Goal: Task Accomplishment & Management: Manage account settings

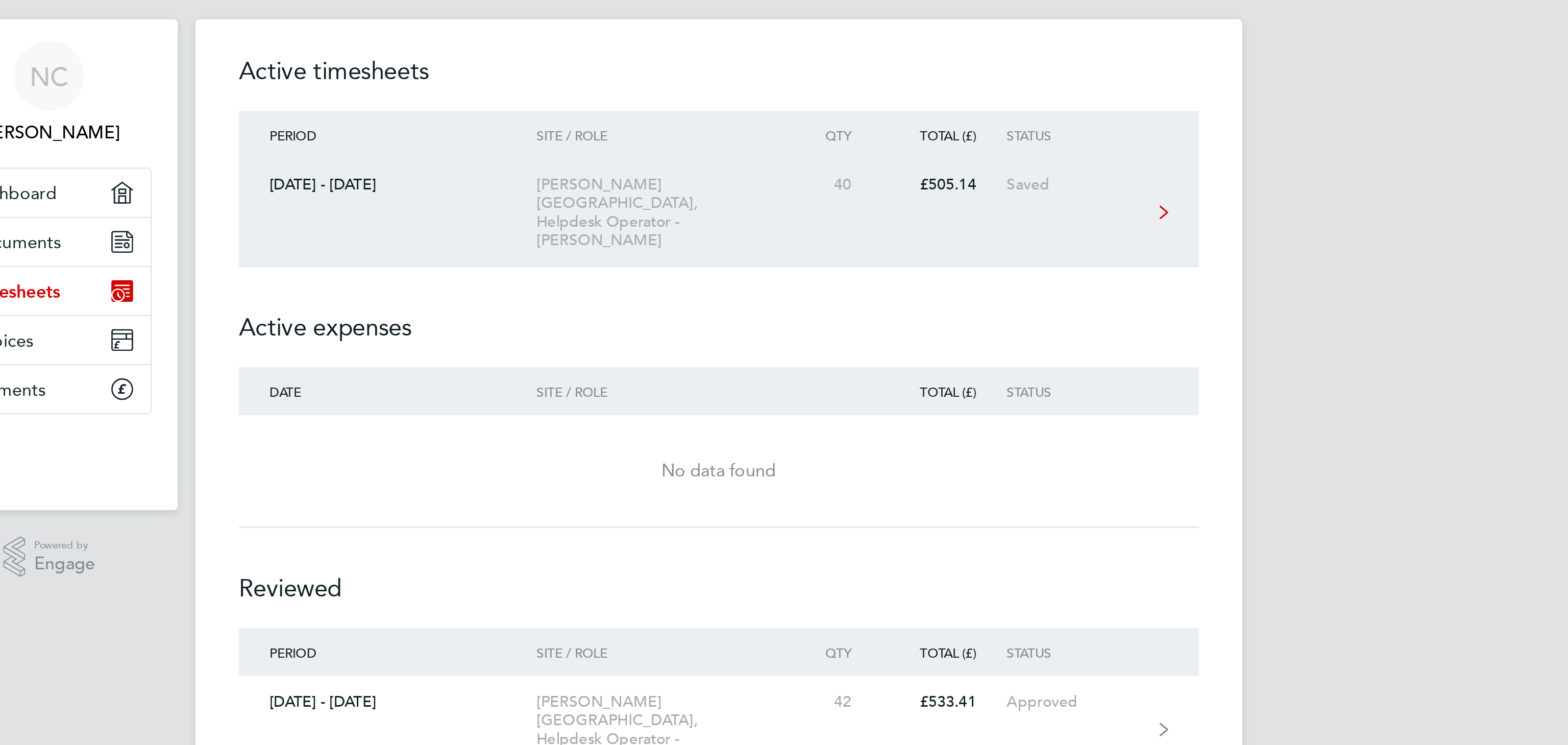
click at [630, 104] on div "[DATE] - [DATE]" at bounding box center [629, 106] width 140 height 8
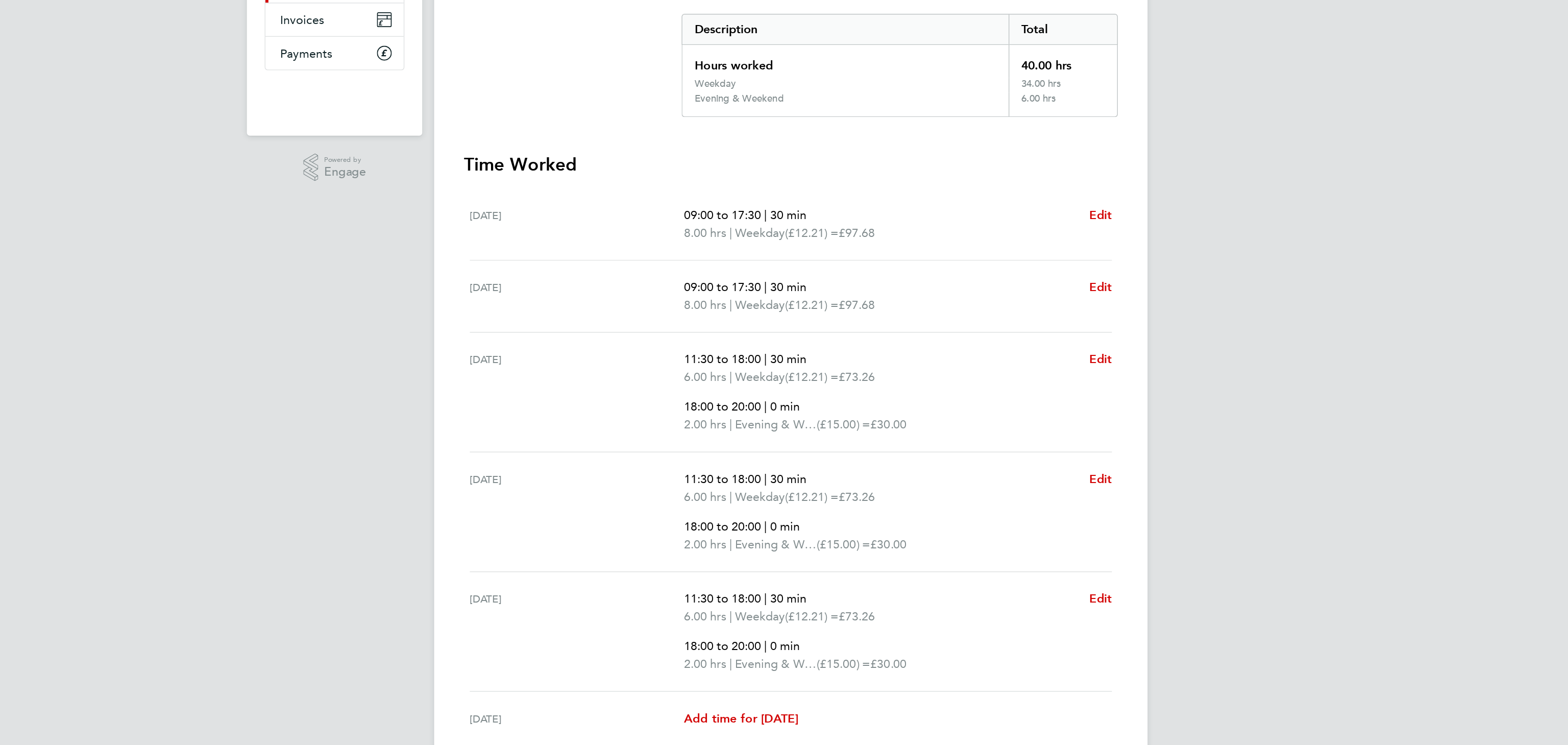
scroll to position [62, 0]
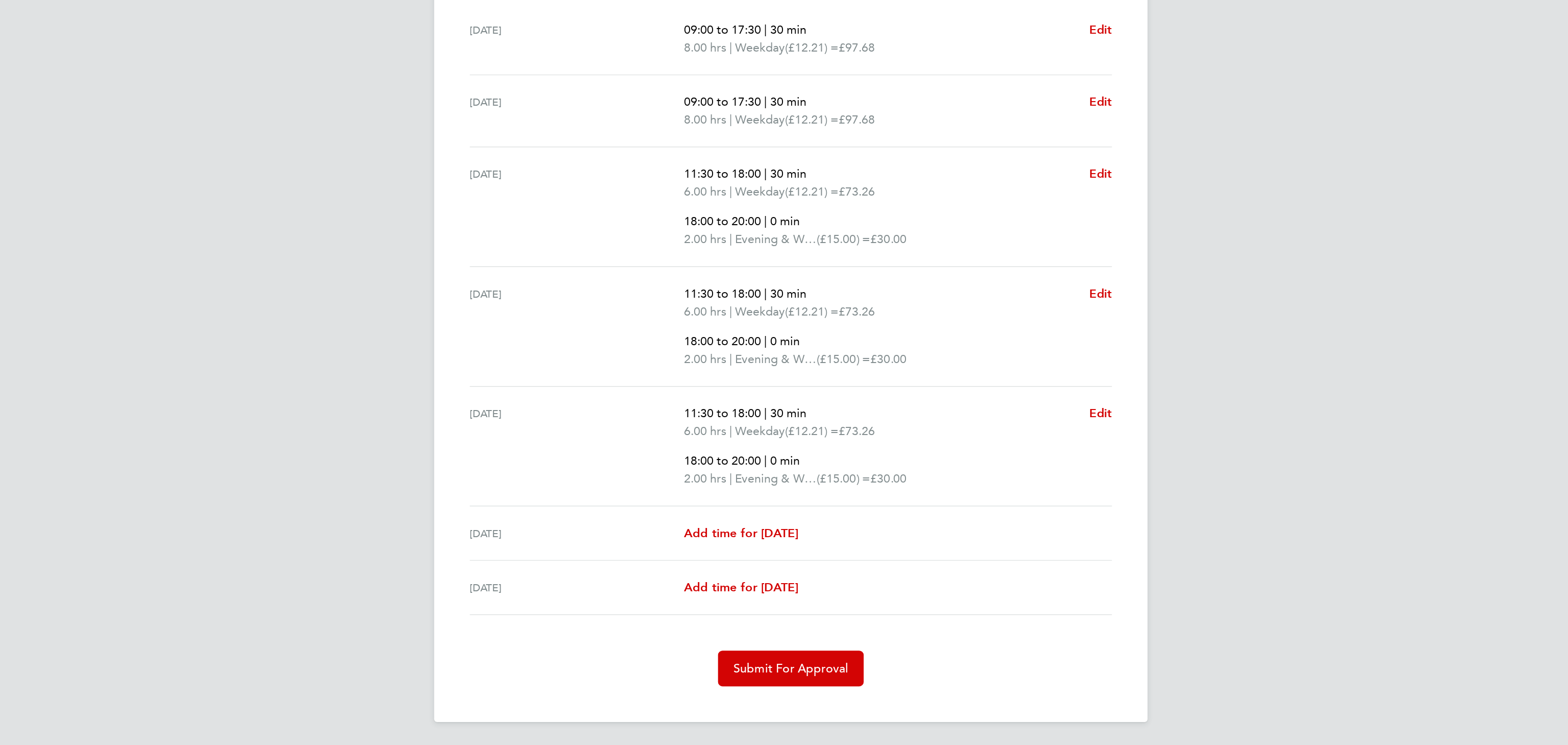
drag, startPoint x: 561, startPoint y: 105, endPoint x: 989, endPoint y: 630, distance: 677.4
click at [989, 630] on div "Back [PERSON_NAME] Timesheet [DATE] - [DATE] £505. 14 "Helpdesk Operator - [PER…" at bounding box center [784, 348] width 490 height 760
copy div "03 - 48 Lor 9713 £500. 04 "Ipsumdol Sitametc - Adipiscin" el "Seddoeius Tempori…"
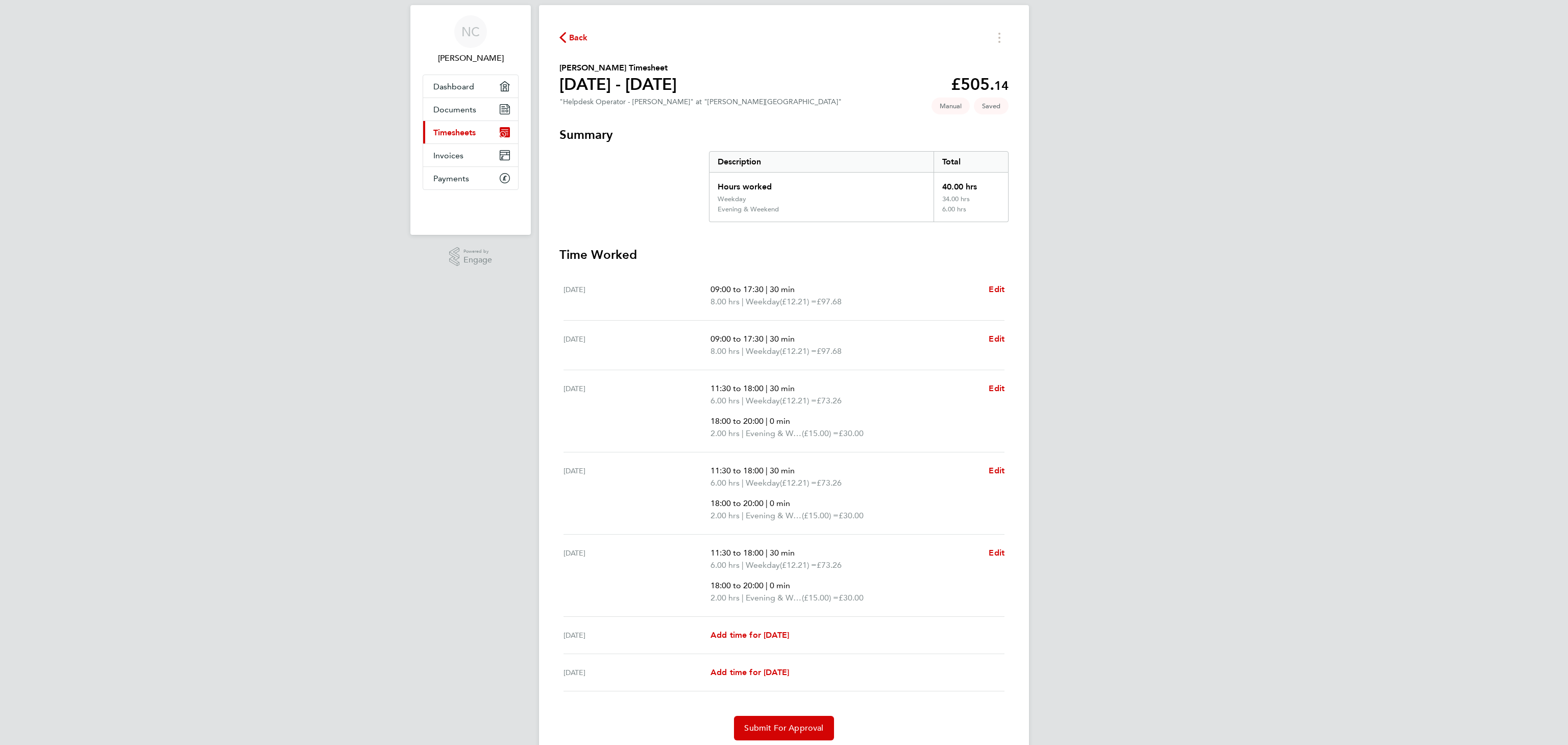
scroll to position [24, 0]
click at [247, 268] on div "NC [PERSON_NAME] Applications: Dashboard Documents Current page: Timesheets Inv…" at bounding box center [784, 378] width 1568 height 805
click at [575, 40] on span "Back" at bounding box center [578, 37] width 19 height 13
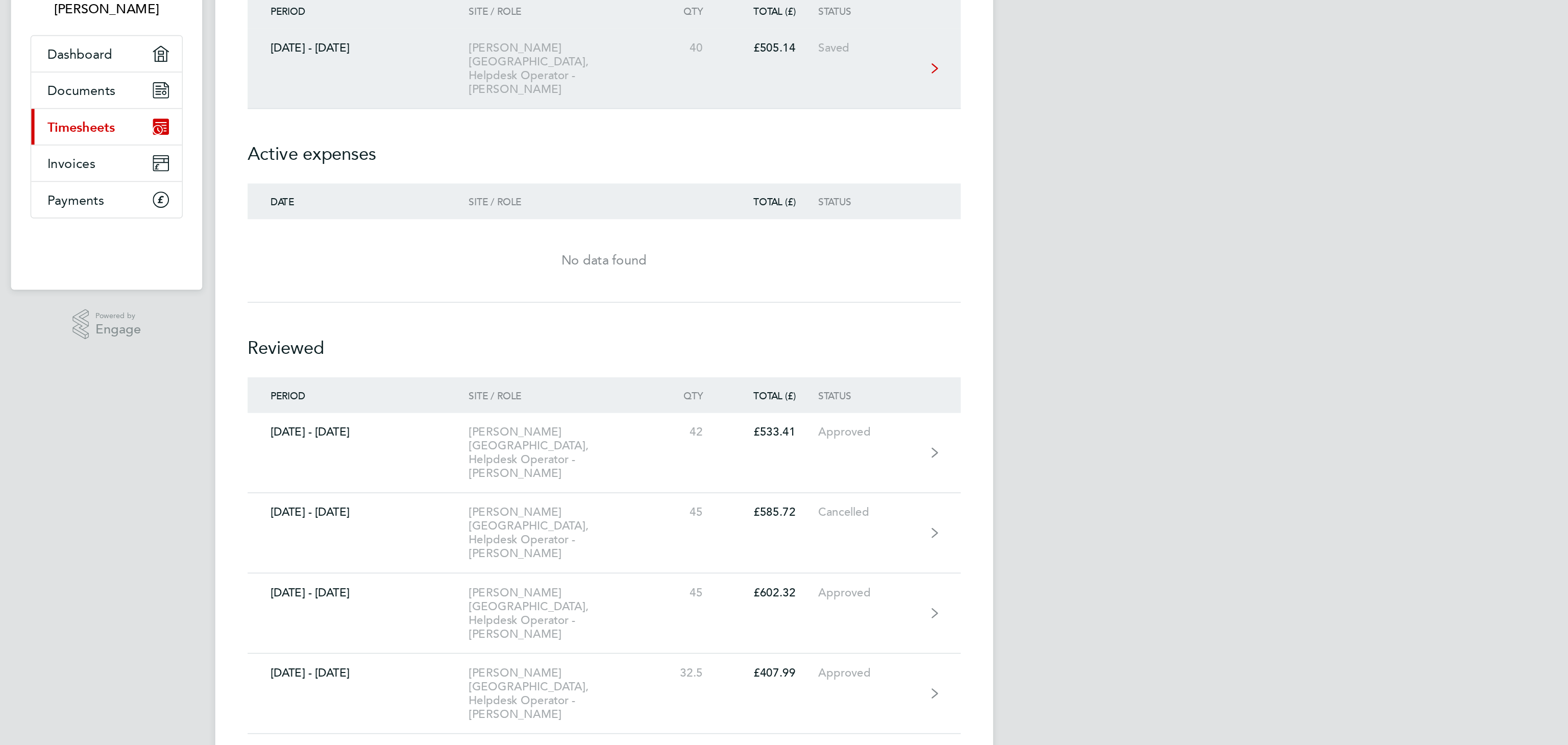
click at [916, 106] on div "£505.14" at bounding box center [890, 106] width 58 height 8
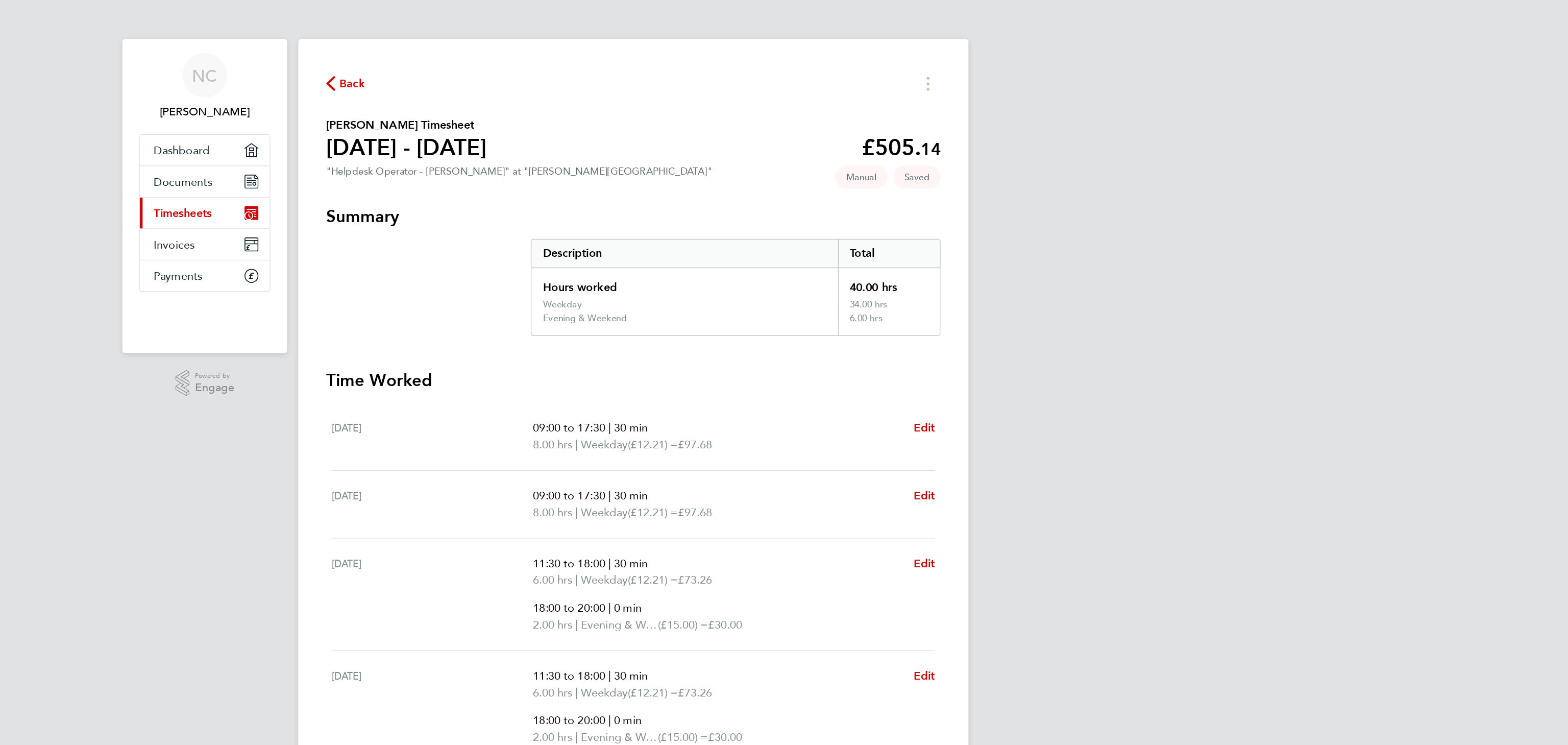
scroll to position [62, 0]
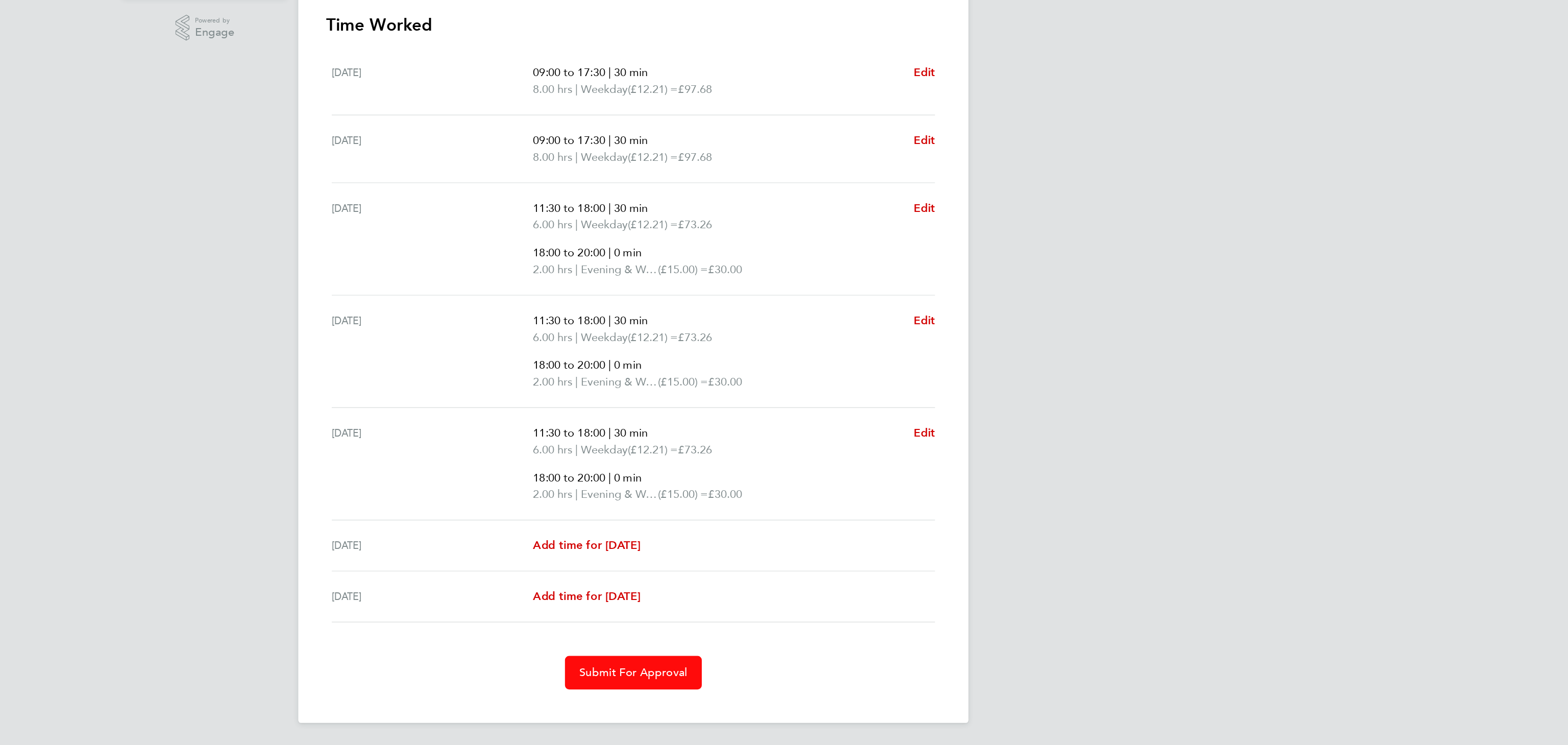
click at [783, 690] on span "Submit For Approval" at bounding box center [784, 691] width 79 height 10
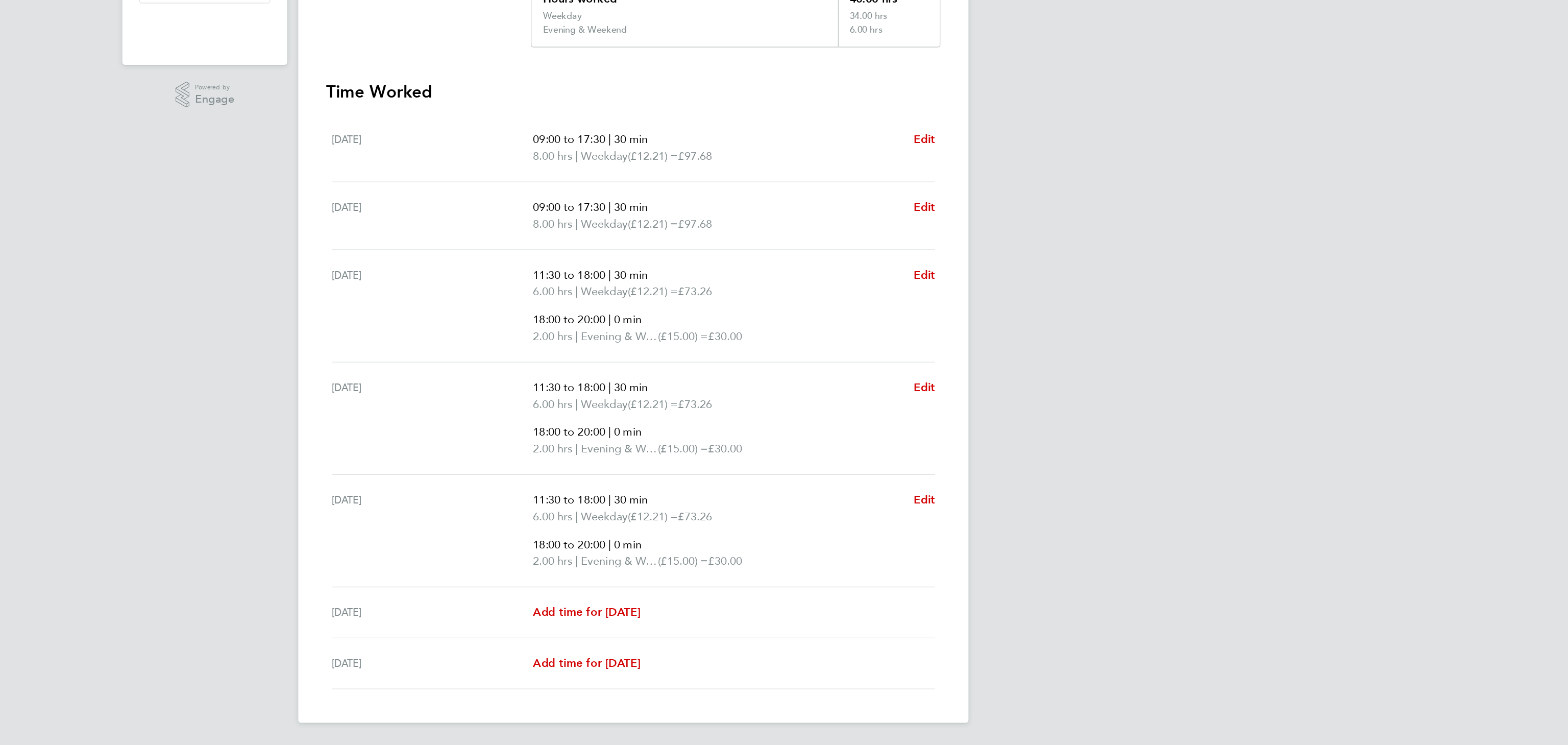
scroll to position [0, 0]
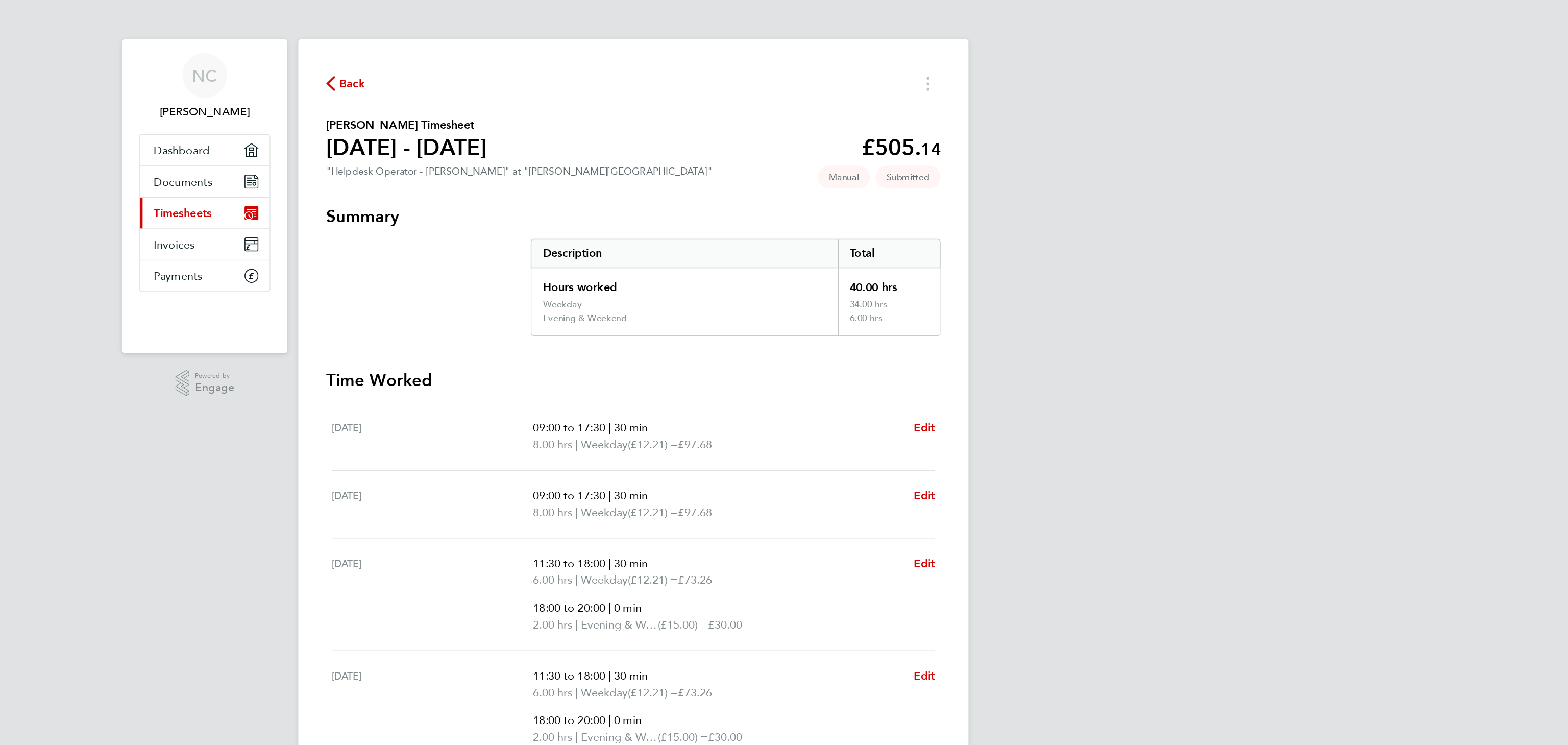
click at [574, 59] on span "Back" at bounding box center [578, 61] width 19 height 13
